Goal: Task Accomplishment & Management: Use online tool/utility

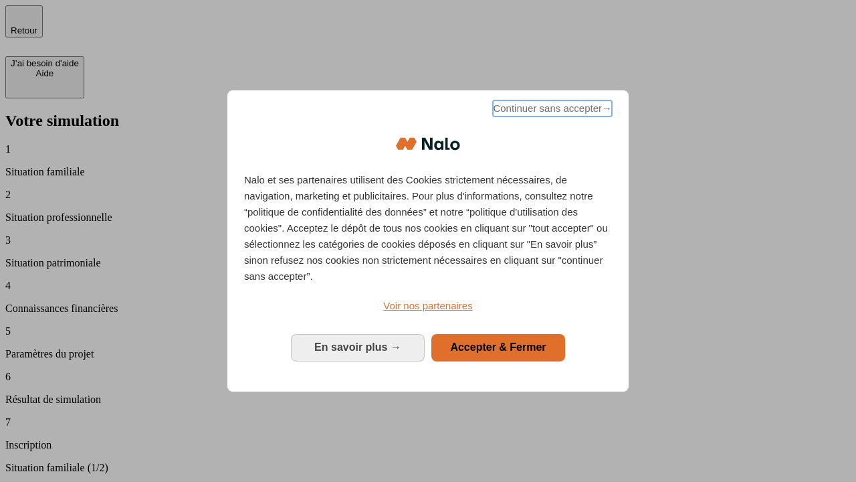
click at [551, 110] on span "Continuer sans accepter →" at bounding box center [552, 108] width 119 height 16
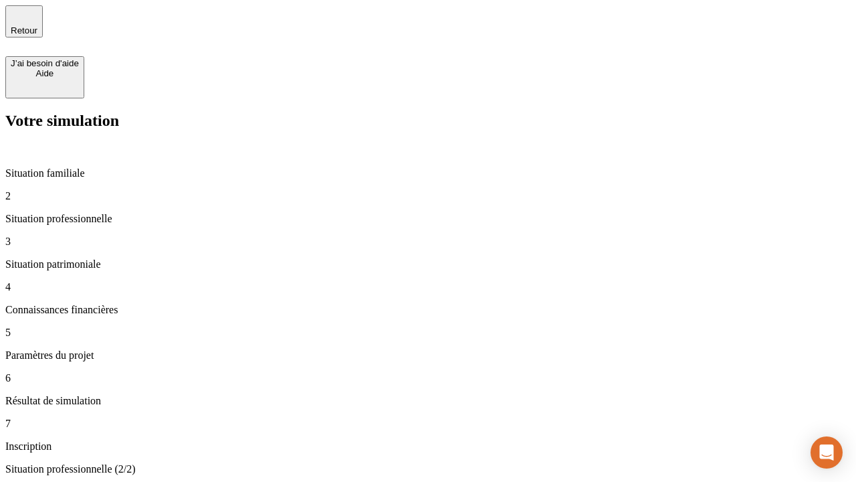
type input "30 000"
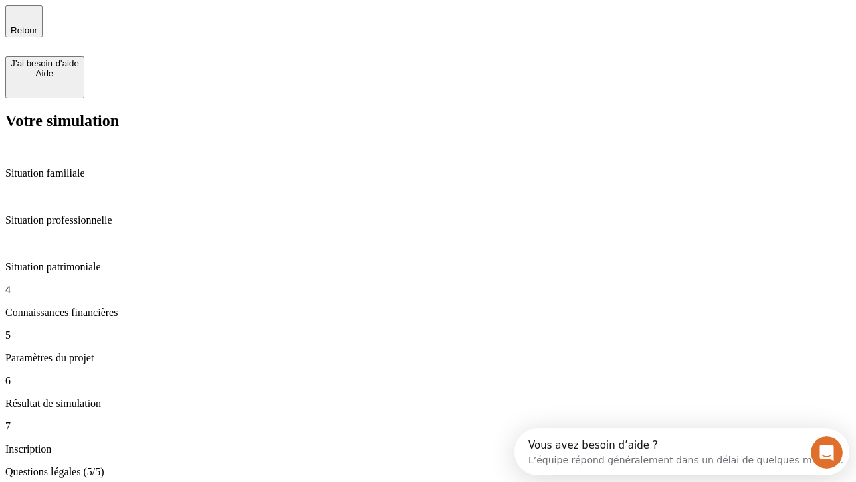
type input "25"
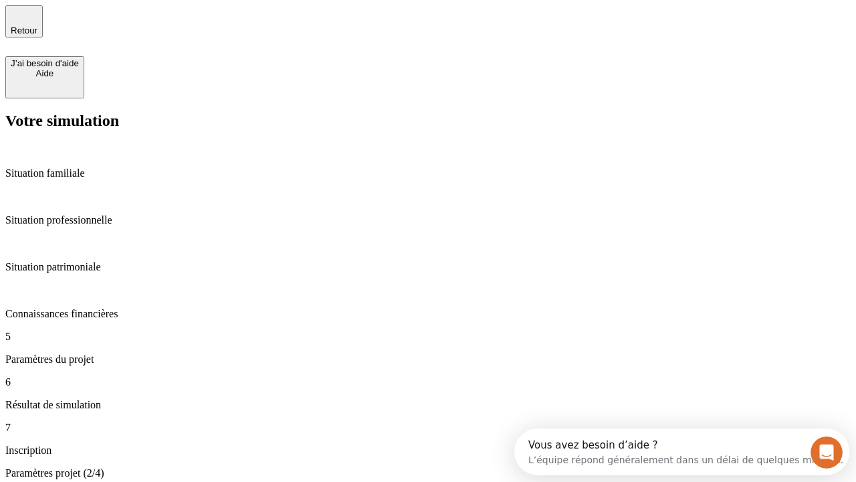
type input "64"
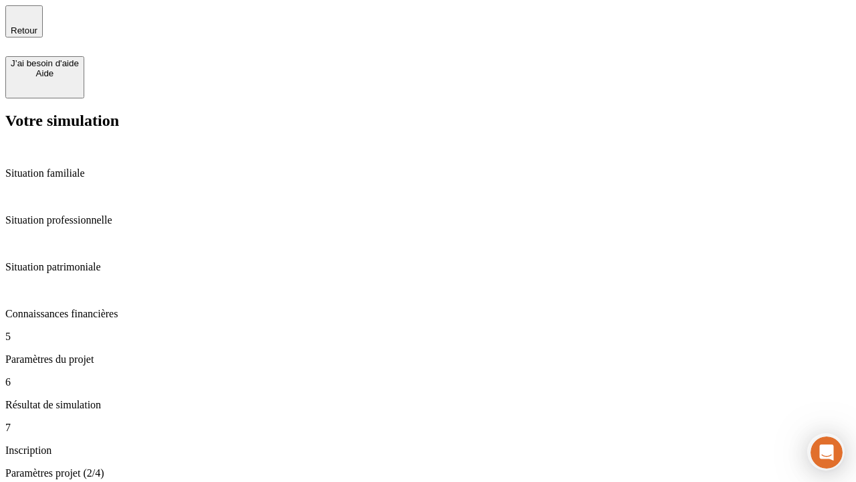
type input "1 000"
type input "640"
